Goal: Transaction & Acquisition: Book appointment/travel/reservation

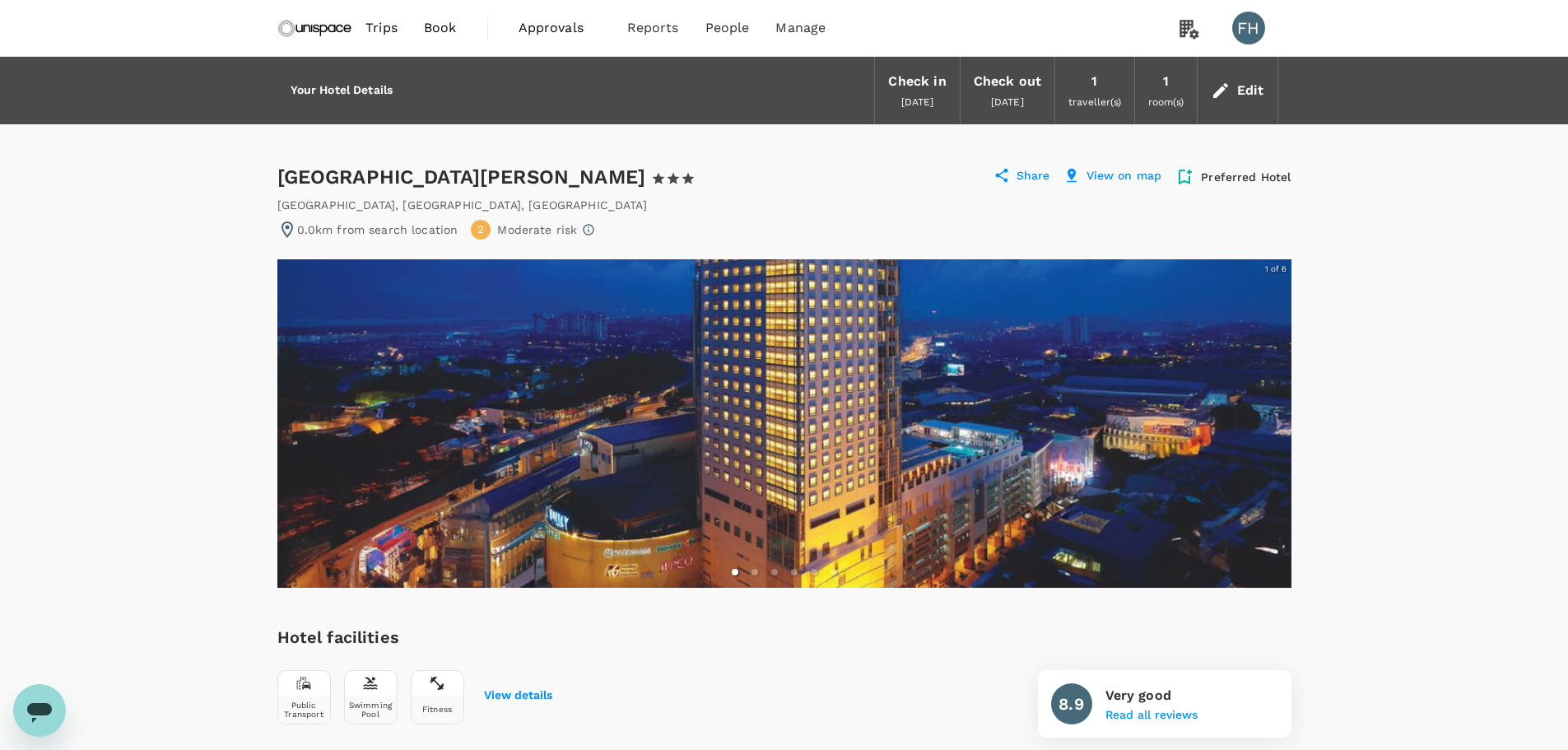
click at [301, 33] on img at bounding box center [315, 28] width 76 height 36
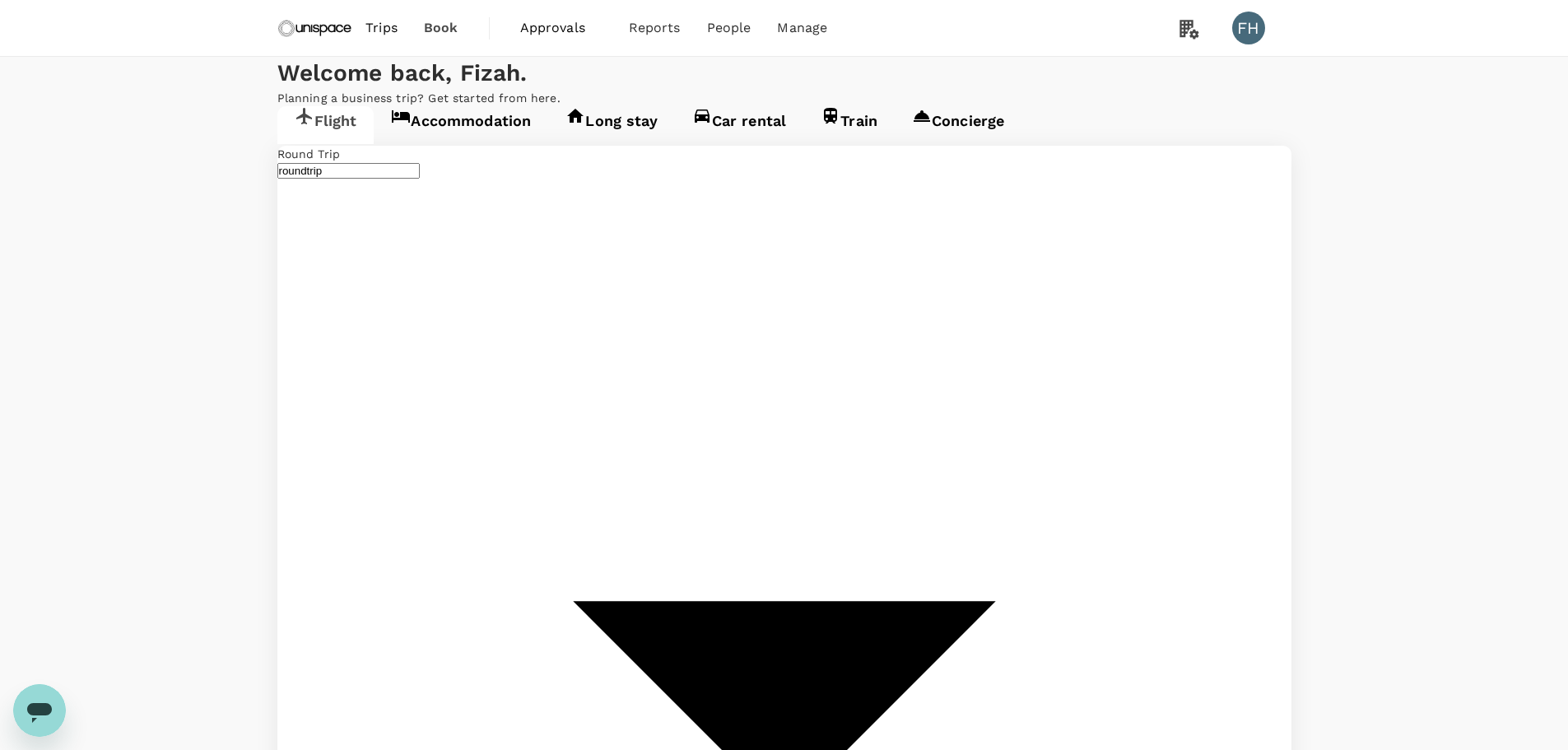
type input "undefined, undefined (any)"
type input "Singapore Changi (SIN)"
type input "Kuala Lumpur Intl ([GEOGRAPHIC_DATA])"
type input "Singapore Changi (SIN)"
type input "Kuala Lumpur Intl ([GEOGRAPHIC_DATA])"
